Goal: Information Seeking & Learning: Find specific page/section

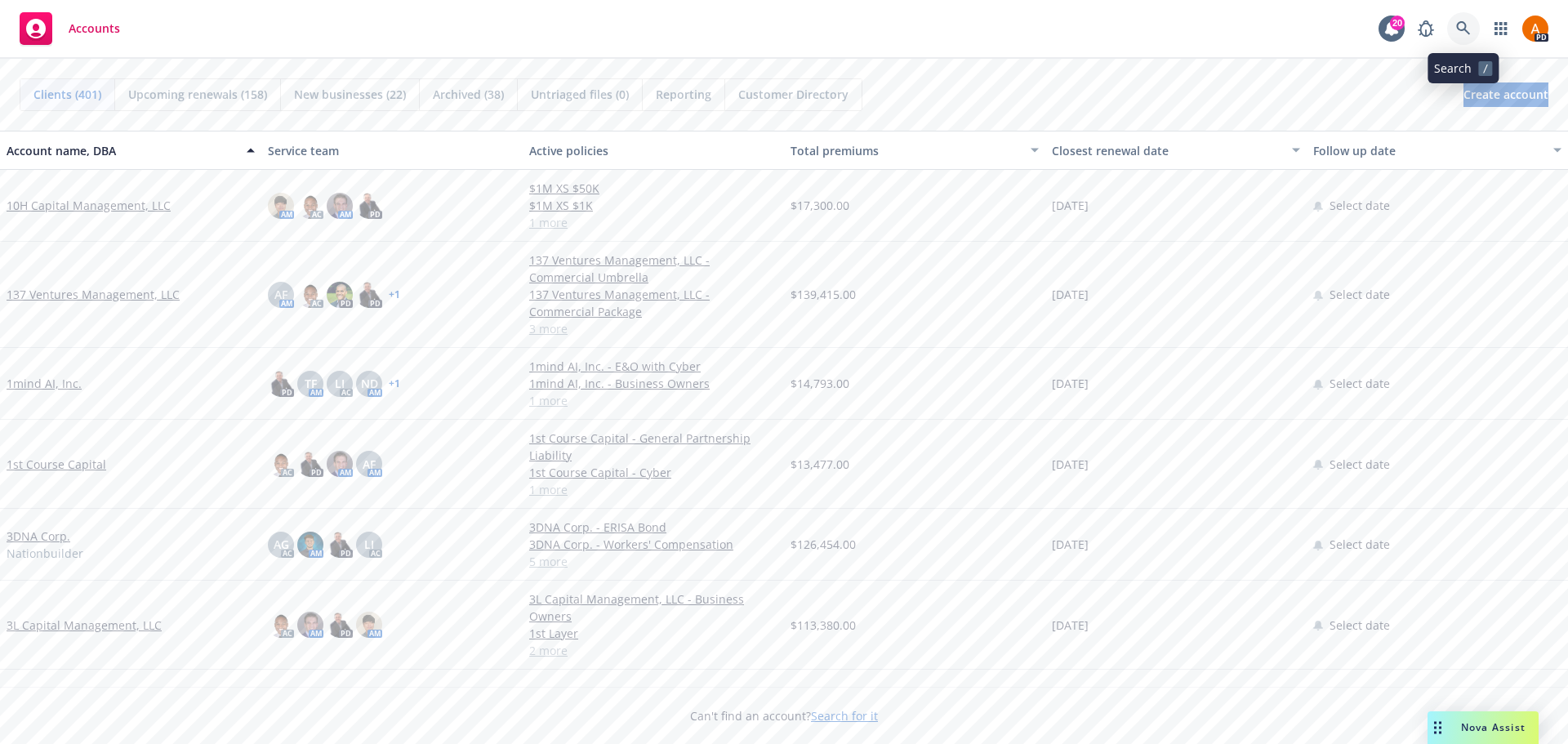
click at [1461, 25] on icon at bounding box center [1463, 28] width 15 height 15
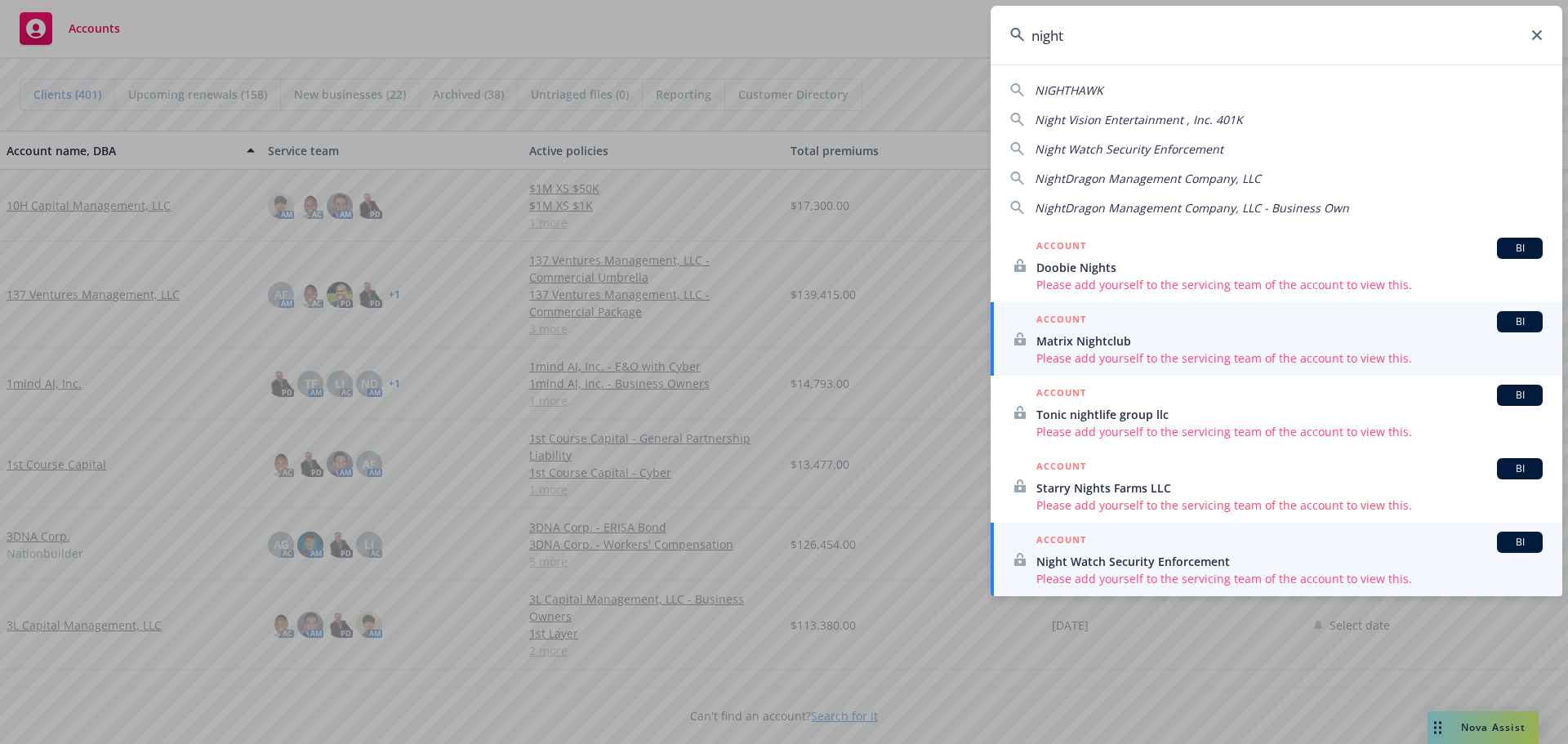
type input "night"
